Goal: Task Accomplishment & Management: Complete application form

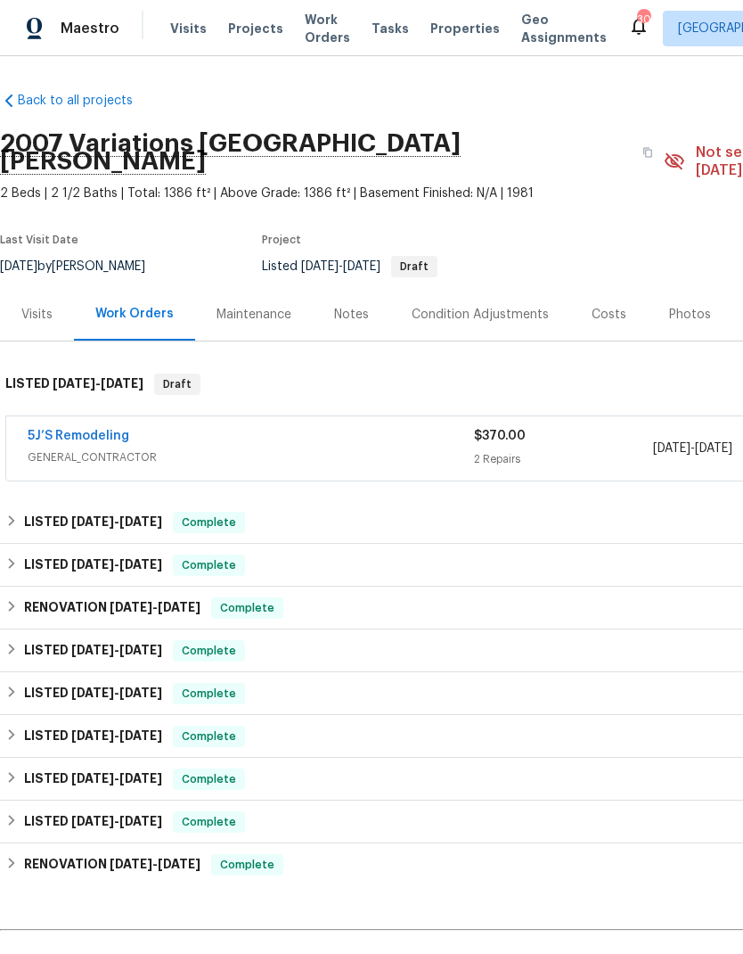
click at [73, 430] on link "5J’S Remodeling" at bounding box center [79, 436] width 102 height 12
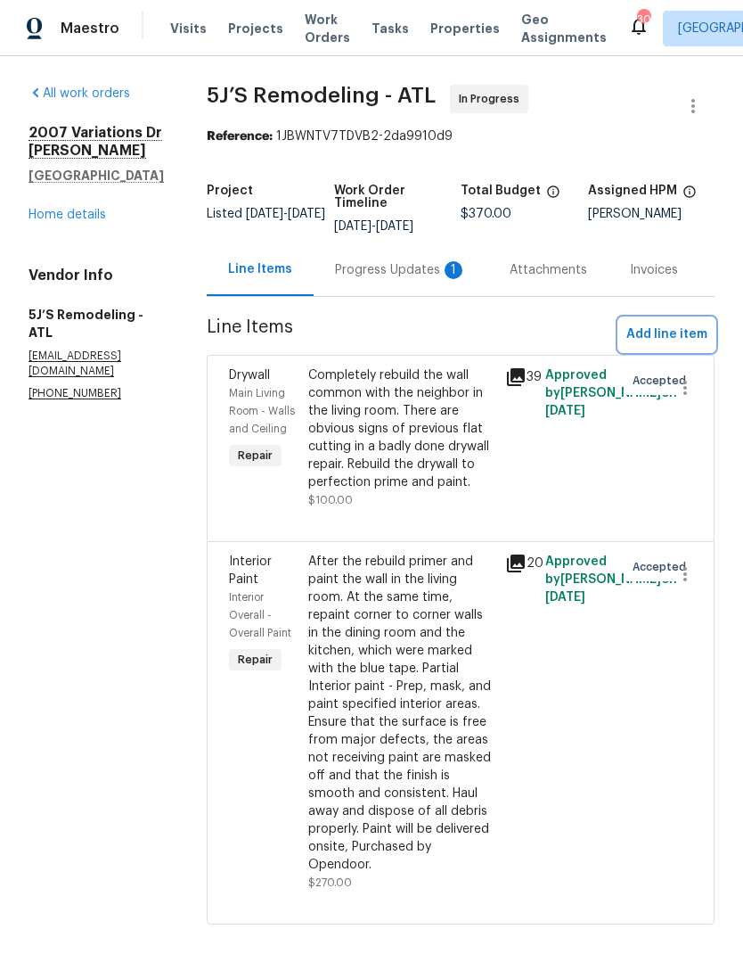
click at [664, 332] on span "Add line item" at bounding box center [667, 335] width 81 height 22
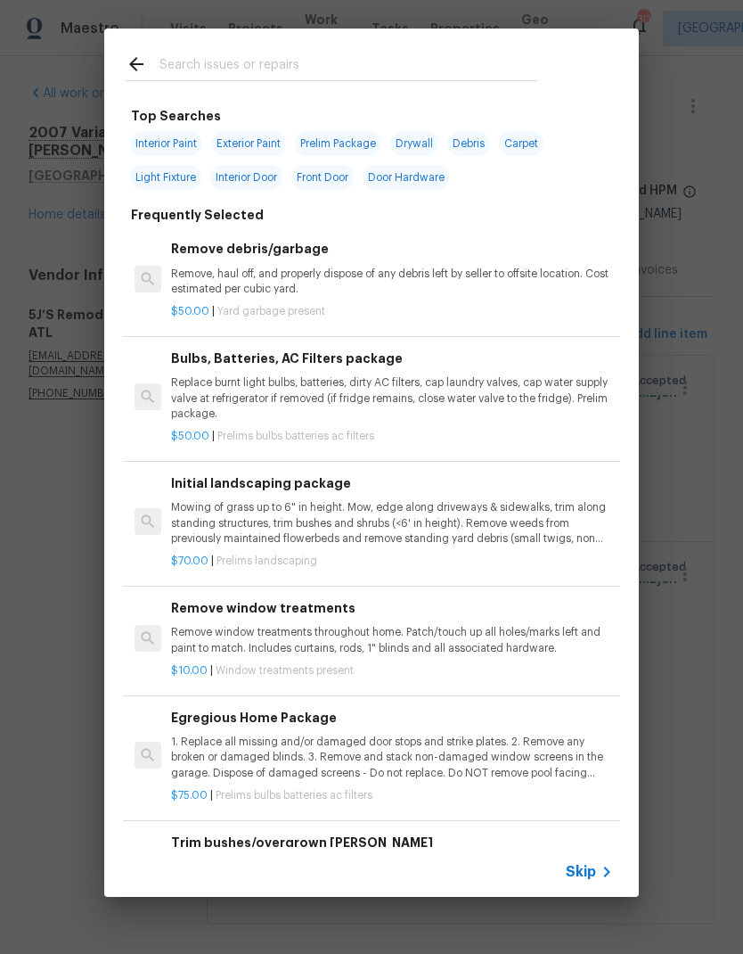
click at [599, 862] on icon at bounding box center [606, 871] width 21 height 21
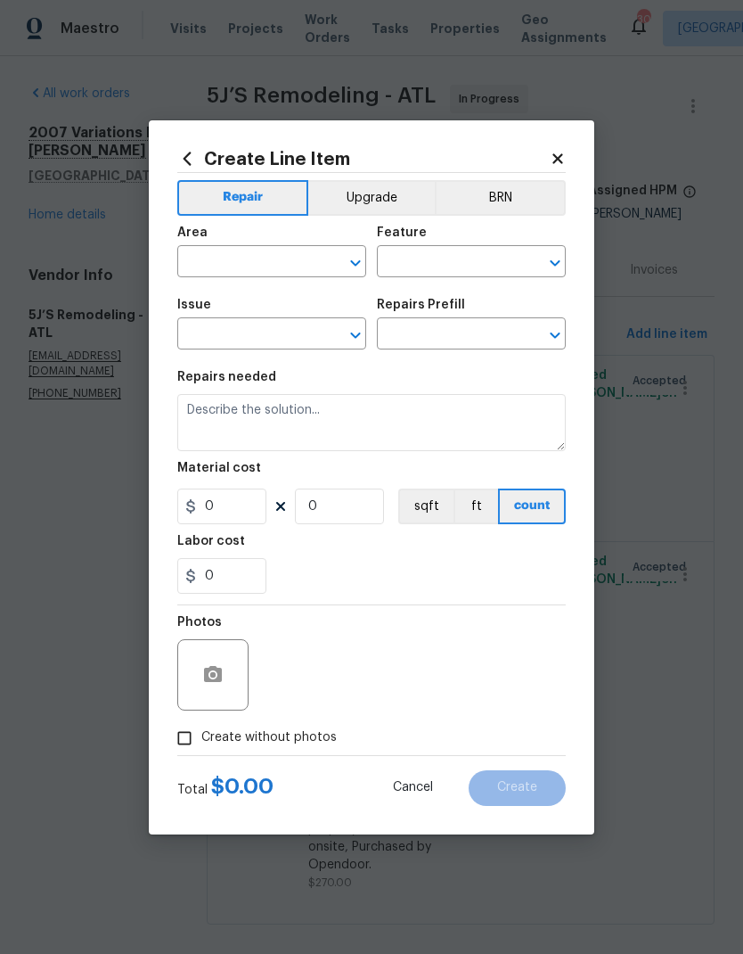
click at [291, 251] on input "text" at bounding box center [246, 264] width 139 height 28
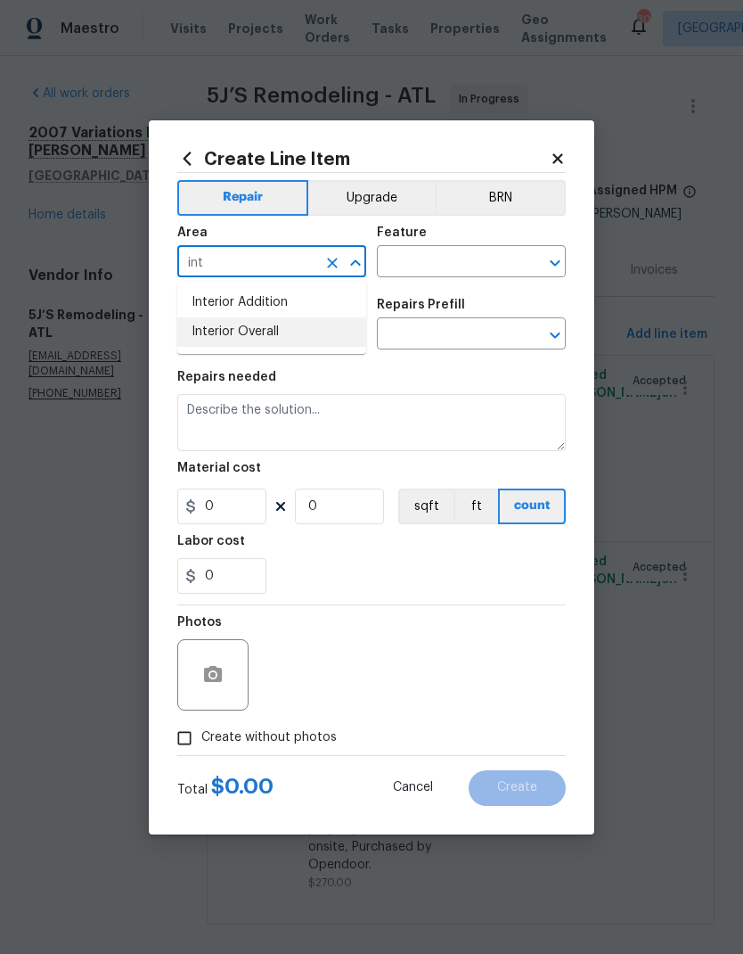
click at [283, 324] on li "Interior Overall" at bounding box center [271, 331] width 189 height 29
type input "Interior Overall"
click at [420, 258] on input "text" at bounding box center [446, 264] width 139 height 28
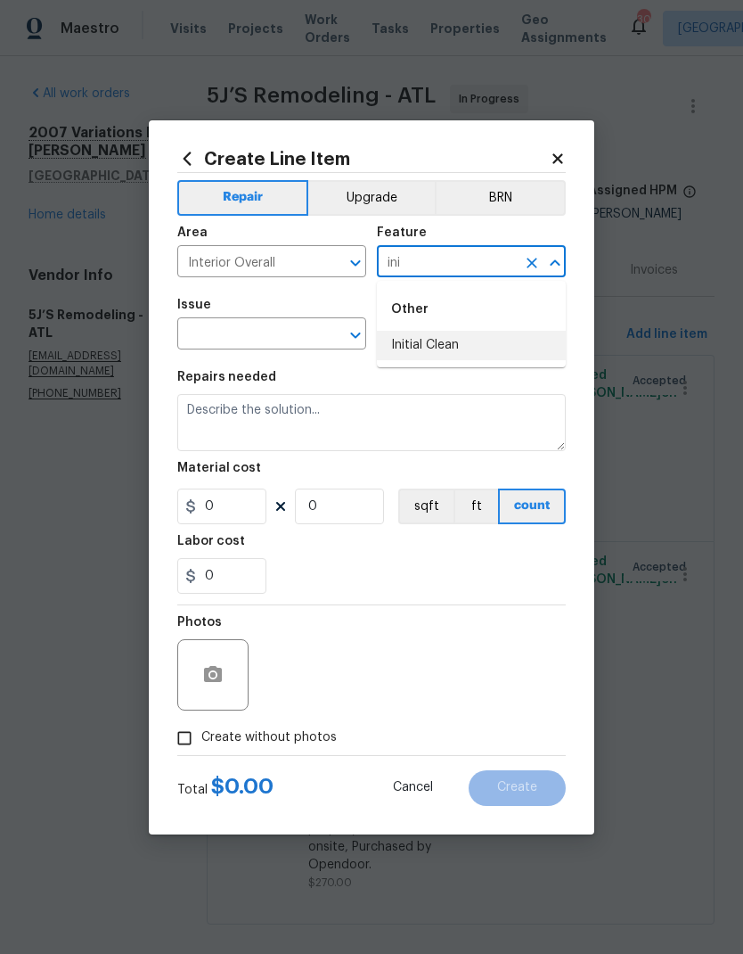
click at [456, 343] on li "Initial Clean" at bounding box center [471, 345] width 189 height 29
type input "Initial Clean"
click at [289, 328] on input "text" at bounding box center [246, 336] width 139 height 28
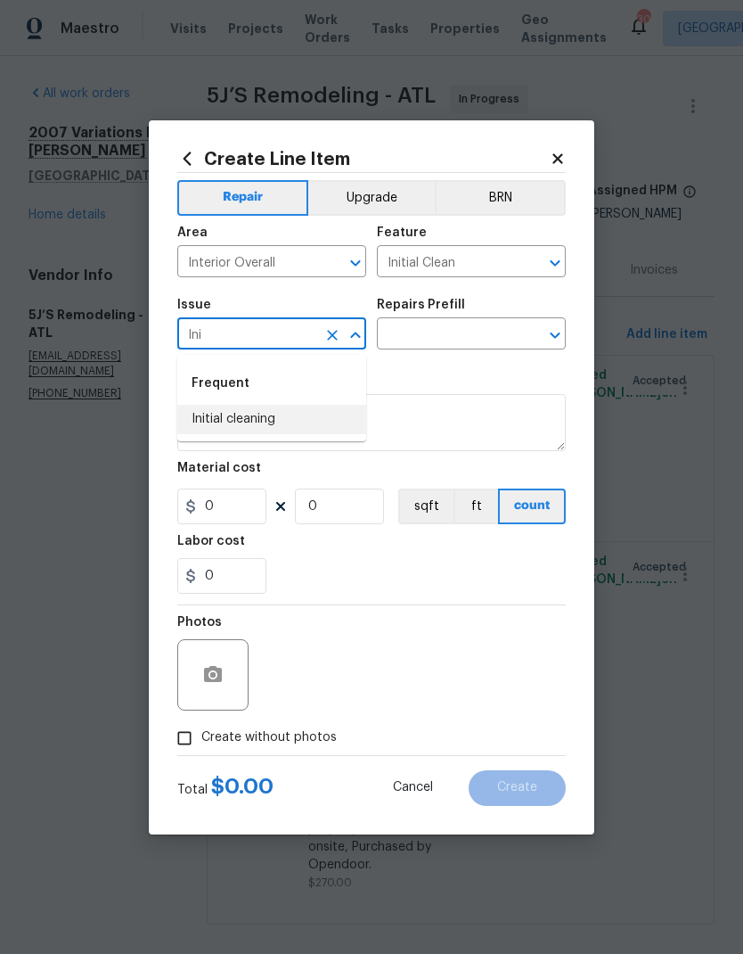
click at [288, 418] on li "Initial cleaning" at bounding box center [271, 419] width 189 height 29
type input "Initial cleaning"
click at [458, 326] on input "text" at bounding box center [446, 336] width 139 height 28
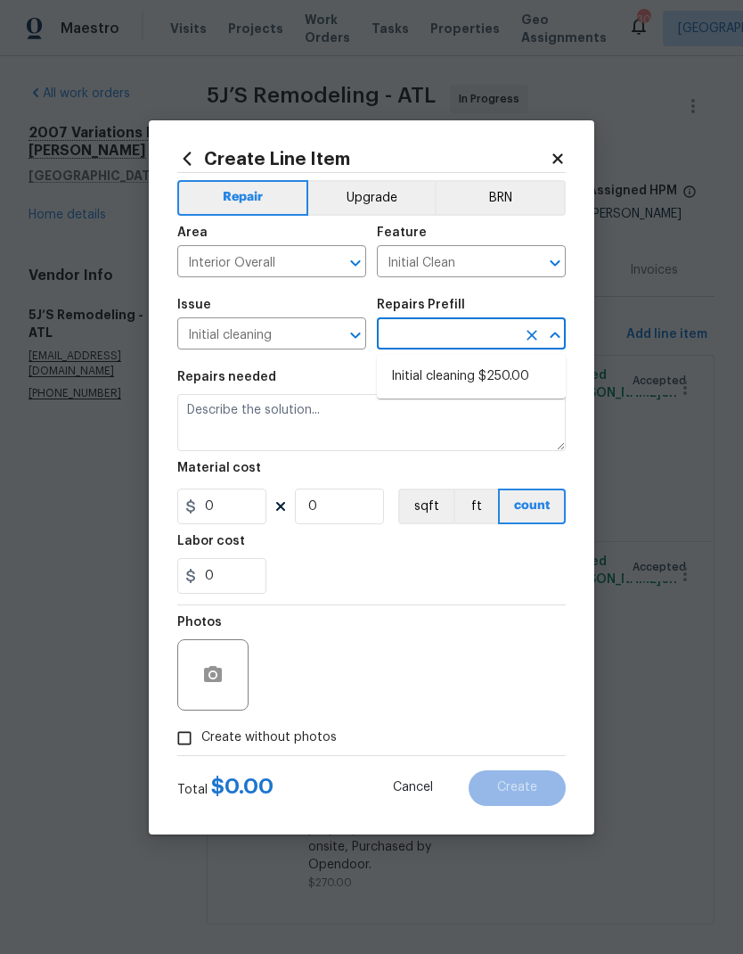
click at [496, 384] on li "Initial cleaning $250.00" at bounding box center [471, 376] width 189 height 29
type input "Initial cleaning $250.00"
type input "Home Readiness Packages"
type textarea "1. Wipe down exterior doors and trim. 2. Clean out all exterior light fixtures …"
type input "1"
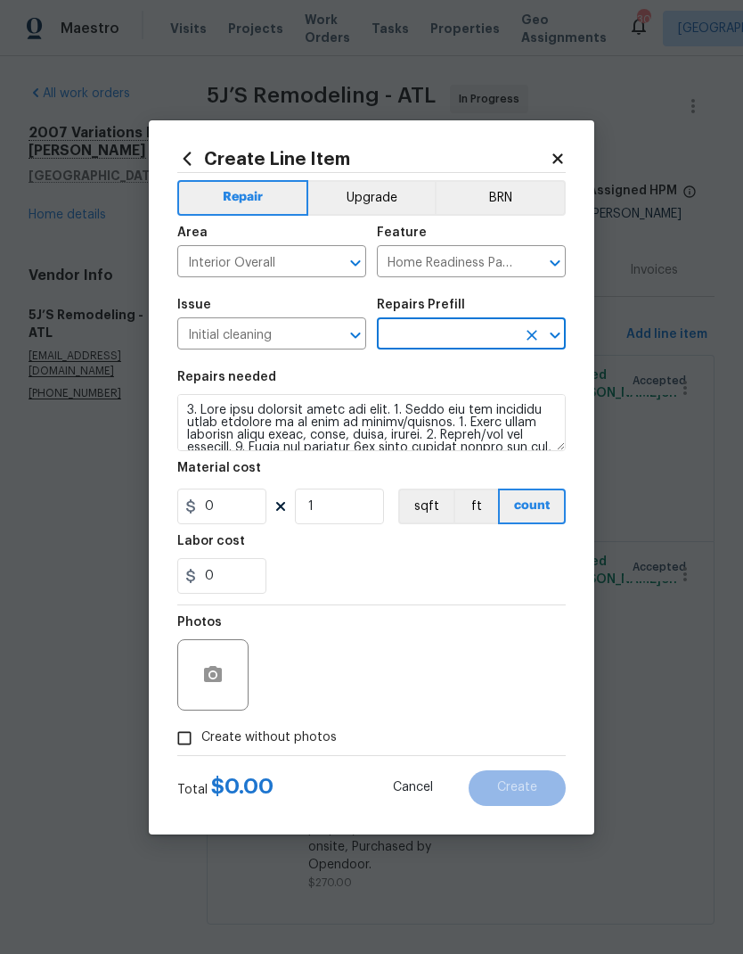
type input "Initial cleaning $250.00"
type input "250"
click at [315, 739] on span "Create without photos" at bounding box center [268, 737] width 135 height 19
click at [201, 739] on input "Create without photos" at bounding box center [185, 738] width 34 height 34
checkbox input "true"
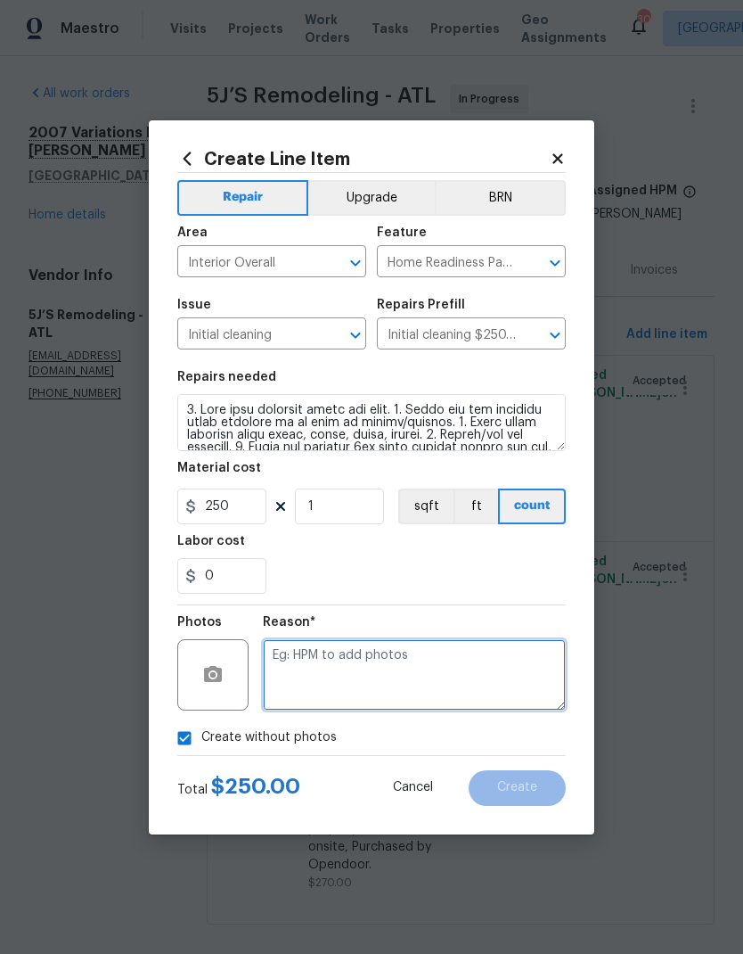
click at [426, 681] on textarea at bounding box center [414, 674] width 303 height 71
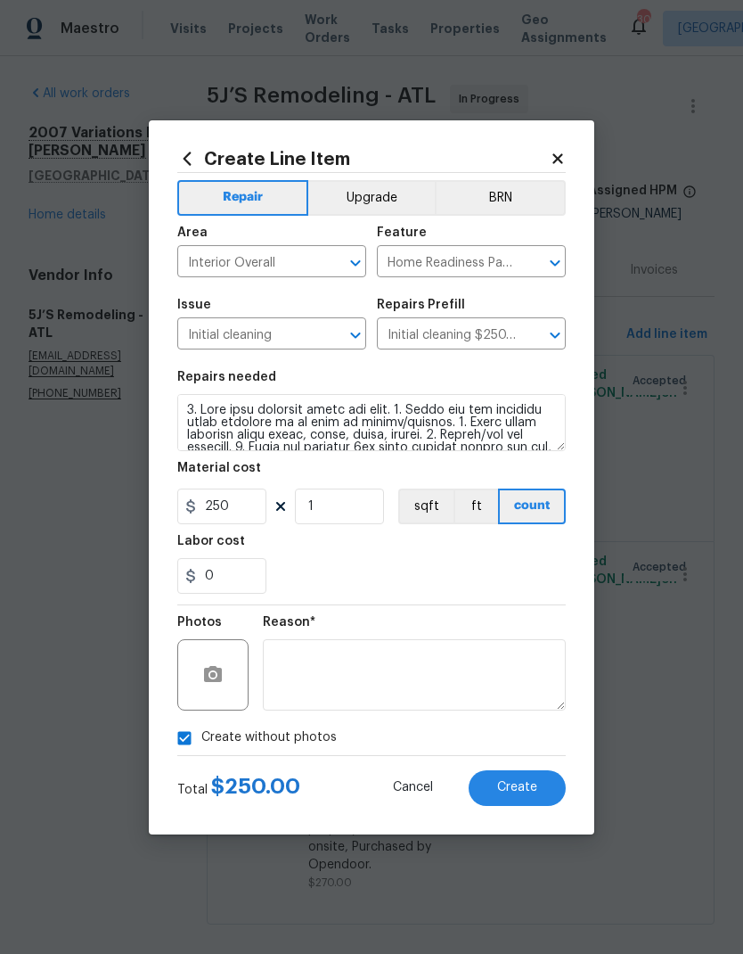
click at [532, 788] on span "Create" at bounding box center [517, 787] width 40 height 13
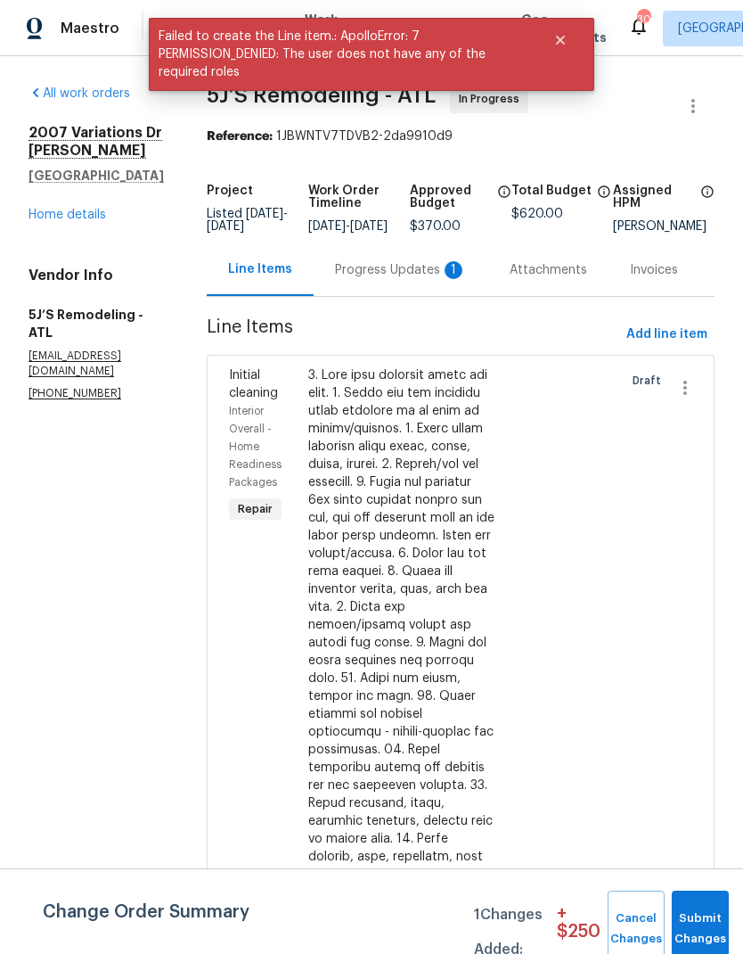
click at [709, 919] on button "Submit Changes" at bounding box center [700, 928] width 57 height 77
